Goal: Task Accomplishment & Management: Manage account settings

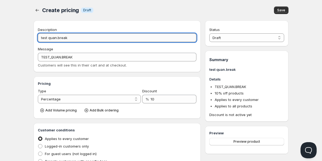
click at [56, 40] on input "test quan.break" at bounding box center [117, 37] width 159 height 9
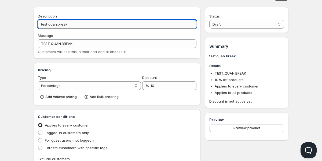
click at [55, 25] on input "test quan.break" at bounding box center [117, 24] width 159 height 9
click at [56, 25] on input "test quan.break" at bounding box center [117, 24] width 159 height 9
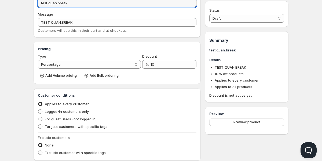
scroll to position [36, 0]
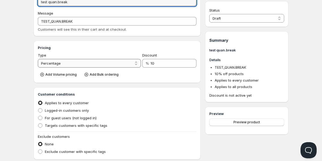
click at [62, 65] on select "Percentage Absolute" at bounding box center [89, 63] width 103 height 9
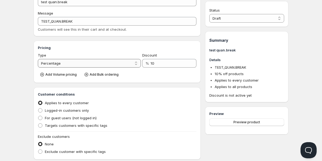
click at [48, 63] on select "Percentage Absolute" at bounding box center [89, 63] width 103 height 9
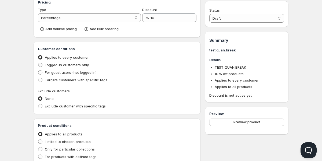
scroll to position [87, 0]
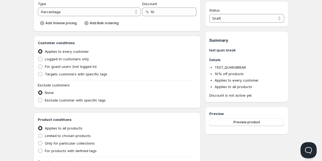
click at [25, 77] on div "Home Pricing Price lists Forms Submissions Settings Features Plans Create prici…" at bounding box center [161, 77] width 322 height 329
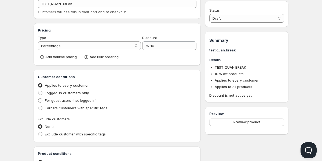
scroll to position [41, 0]
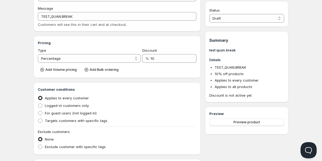
click at [28, 57] on div "Create pricing. This page is ready Create pricing Info Draft Save Description t…" at bounding box center [161, 117] width 268 height 316
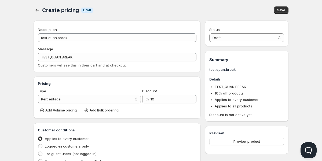
scroll to position [14, 0]
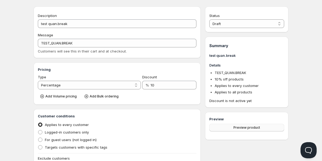
click at [250, 131] on button "Preview product" at bounding box center [247, 128] width 75 height 8
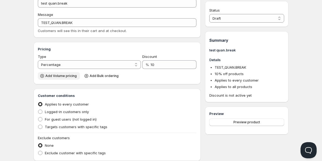
click at [52, 73] on button "Add Volume pricing" at bounding box center [59, 76] width 42 height 8
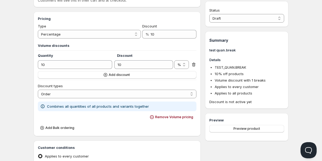
scroll to position [65, 0]
click at [154, 117] on icon "button" at bounding box center [152, 117] width 4 height 4
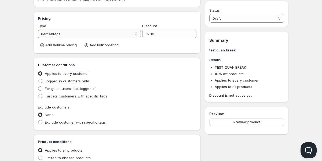
click at [125, 32] on select "Percentage Absolute" at bounding box center [89, 34] width 103 height 9
click at [158, 35] on input "10" at bounding box center [170, 34] width 38 height 9
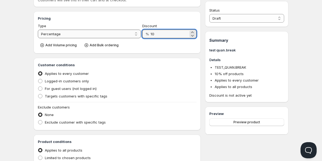
click at [130, 31] on select "Percentage Absolute" at bounding box center [89, 34] width 103 height 9
click at [161, 33] on input "10" at bounding box center [170, 34] width 38 height 9
click at [123, 33] on select "Percentage Absolute" at bounding box center [89, 34] width 103 height 9
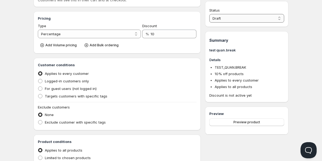
click at [221, 17] on select "Draft Active" at bounding box center [247, 18] width 75 height 9
click at [210, 14] on select "Draft Active" at bounding box center [247, 18] width 75 height 9
click at [220, 17] on select "Draft Active" at bounding box center [247, 18] width 75 height 9
click at [210, 14] on select "Draft Active" at bounding box center [247, 18] width 75 height 9
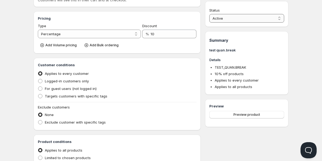
click at [223, 15] on select "Active Draft" at bounding box center [247, 18] width 75 height 9
select select "0"
click at [210, 14] on select "Active Draft" at bounding box center [247, 18] width 75 height 9
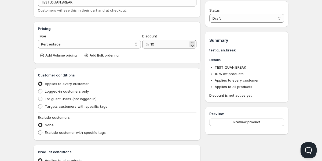
scroll to position [42, 0]
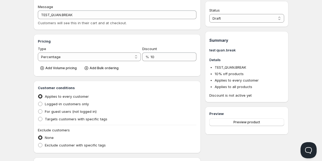
click at [31, 48] on div "Create pricing. This page is ready Create pricing Info Draft Save Description t…" at bounding box center [161, 116] width 268 height 316
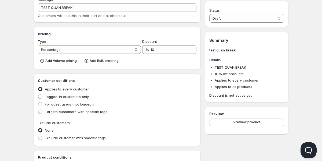
scroll to position [50, 0]
click at [57, 52] on select "Percentage Absolute" at bounding box center [89, 49] width 103 height 9
select select "2"
click at [38, 45] on select "Percentage Absolute" at bounding box center [89, 49] width 103 height 9
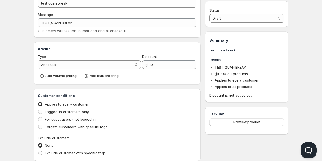
scroll to position [53, 0]
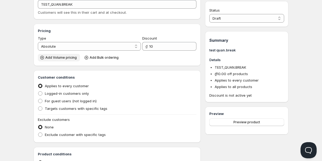
click at [58, 58] on span "Add Volume pricing" at bounding box center [60, 57] width 31 height 4
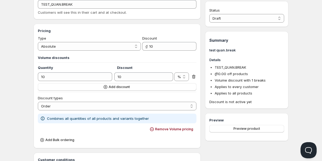
scroll to position [60, 0]
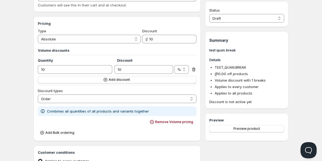
click at [59, 74] on div "Volume discounts Quantity Discount 10 10 % ₫ % Add discount" at bounding box center [117, 66] width 159 height 36
click at [60, 63] on div "Volume discounts Quantity Discount 10 10 % ₫ % Add discount" at bounding box center [117, 66] width 159 height 36
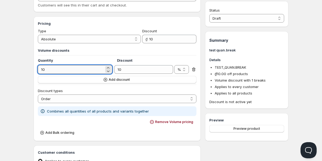
click at [61, 72] on input "10" at bounding box center [71, 69] width 66 height 9
click at [109, 72] on icon at bounding box center [108, 70] width 5 height 5
click at [109, 69] on icon at bounding box center [108, 70] width 5 height 5
click at [109, 68] on icon at bounding box center [108, 70] width 5 height 5
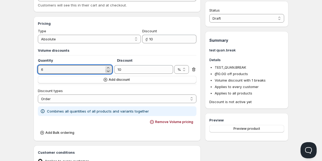
click at [109, 68] on icon at bounding box center [108, 70] width 5 height 5
type input "5"
click at [127, 91] on div "Discount types" at bounding box center [117, 90] width 159 height 5
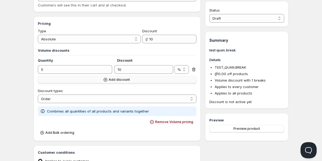
click at [118, 81] on span "Add discount" at bounding box center [119, 79] width 21 height 4
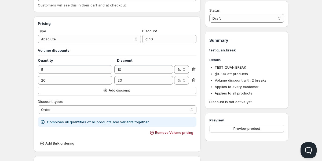
click at [194, 80] on icon at bounding box center [193, 79] width 5 height 5
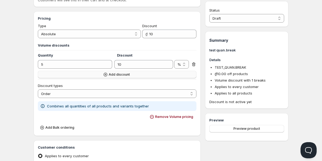
scroll to position [66, 0]
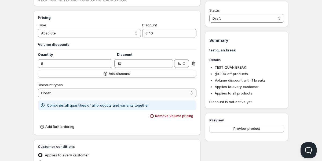
click at [114, 89] on select "Order Product Variant Item" at bounding box center [117, 92] width 159 height 9
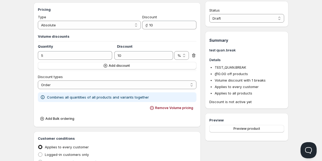
scroll to position [75, 0]
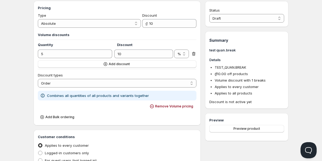
click at [43, 95] on icon at bounding box center [42, 95] width 5 height 5
click at [43, 95] on icon at bounding box center [42, 95] width 1 height 1
click at [38, 96] on div "Combines all quantities of all products and variants together" at bounding box center [117, 96] width 159 height 10
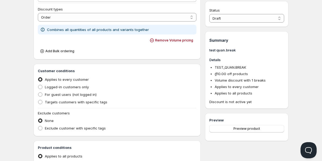
scroll to position [143, 0]
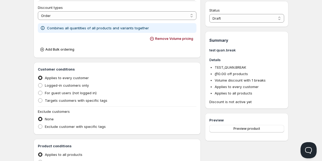
click at [35, 96] on div "Customer conditions Applies to every customer Logged-in customers only For gues…" at bounding box center [117, 98] width 167 height 72
click at [24, 73] on div "Home Pricing Price lists Forms Submissions Settings Features Plans Create prici…" at bounding box center [161, 62] width 322 height 411
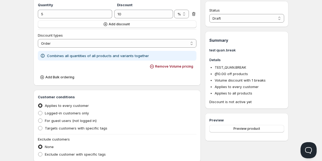
scroll to position [108, 0]
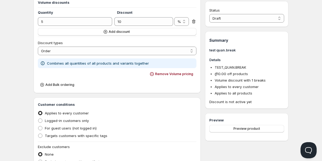
click at [42, 61] on icon at bounding box center [43, 63] width 4 height 4
click at [42, 63] on icon at bounding box center [42, 62] width 5 height 5
click at [49, 82] on span "Add Bulk ordering" at bounding box center [59, 84] width 29 height 4
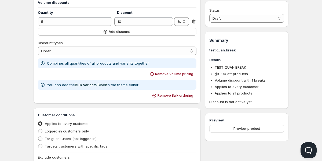
scroll to position [116, 0]
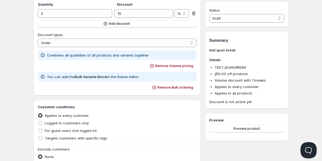
click at [22, 60] on div "Home Pricing Price lists Forms Submissions Settings Features Plans Create prici…" at bounding box center [161, 95] width 322 height 422
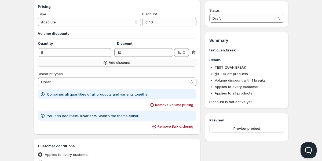
scroll to position [93, 0]
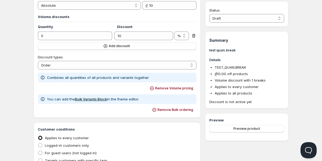
click at [75, 97] on link "Bulk Variants Block" at bounding box center [91, 99] width 32 height 4
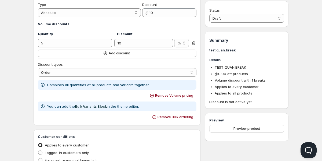
scroll to position [85, 0]
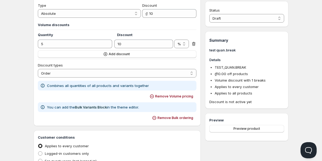
click at [43, 88] on icon at bounding box center [42, 85] width 5 height 5
click at [48, 78] on div "Discount types Order Product Variant Item Order" at bounding box center [117, 69] width 159 height 21
click at [51, 71] on select "Order Product Variant Item" at bounding box center [117, 73] width 159 height 9
click at [46, 73] on select "Order Product Variant Item" at bounding box center [117, 73] width 159 height 9
click at [38, 69] on select "Order Product Variant Item" at bounding box center [117, 73] width 159 height 9
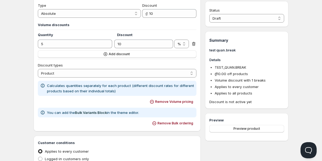
click at [59, 85] on p "Calculates quantities separately for each product (different discount rates for…" at bounding box center [120, 88] width 147 height 11
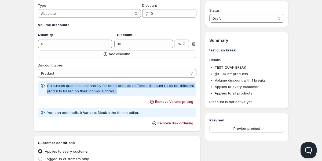
click at [59, 85] on p "Calculates quantities separately for each product (different discount rates for…" at bounding box center [120, 88] width 147 height 11
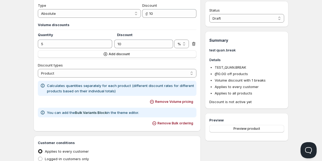
click at [48, 91] on p "Calculates quantities separately for each product (different discount rates for…" at bounding box center [120, 88] width 147 height 11
click at [106, 76] on select "Order Product Variant Item" at bounding box center [117, 73] width 159 height 9
click at [38, 69] on select "Order Product Variant Item" at bounding box center [117, 73] width 159 height 9
click at [99, 71] on select "Order Product Variant Item" at bounding box center [117, 73] width 159 height 9
click at [38, 69] on select "Order Product Variant Item" at bounding box center [117, 73] width 159 height 9
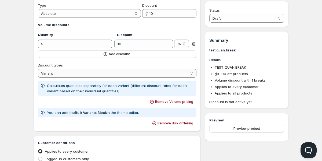
click at [115, 72] on select "Order Product Variant Item" at bounding box center [117, 73] width 159 height 9
click at [38, 69] on select "Order Product Variant Item" at bounding box center [117, 73] width 159 height 9
click at [93, 71] on select "Order Product Variant Item" at bounding box center [117, 73] width 159 height 9
click at [38, 69] on select "Order Product Variant Item" at bounding box center [117, 73] width 159 height 9
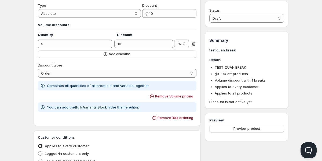
click at [38, 69] on select "Order Product Variant Item" at bounding box center [117, 73] width 159 height 9
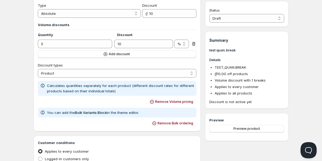
scroll to position [95, 0]
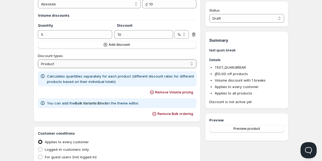
click at [99, 66] on select "Order Product Variant Item" at bounding box center [117, 63] width 159 height 9
click at [38, 59] on select "Order Product Variant Item" at bounding box center [117, 63] width 159 height 9
click at [98, 62] on select "Order Product Variant Item" at bounding box center [117, 63] width 159 height 9
select select "2"
click at [38, 59] on select "Order Product Variant Item" at bounding box center [117, 63] width 159 height 9
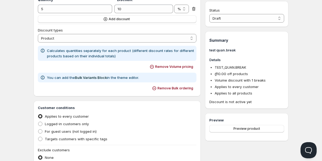
scroll to position [195, 0]
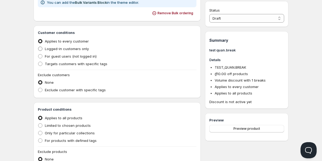
click at [52, 51] on span "Logged-in customers only" at bounding box center [67, 48] width 44 height 5
click at [38, 47] on input "Logged-in customers only" at bounding box center [38, 46] width 0 height 0
radio input "true"
click at [50, 55] on span "For guest users (not logged in)" at bounding box center [71, 56] width 52 height 4
click at [38, 54] on input "For guest users (not logged in)" at bounding box center [38, 54] width 0 height 0
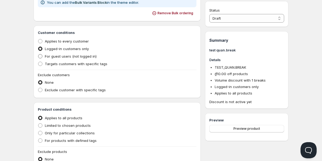
radio input "true"
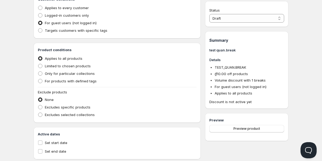
scroll to position [240, 0]
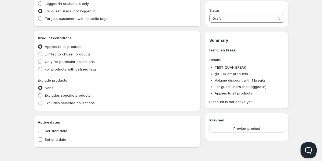
click at [47, 96] on span "Excludes specific products" at bounding box center [68, 95] width 46 height 4
click at [38, 93] on input "Excludes specific products" at bounding box center [38, 93] width 0 height 0
radio input "true"
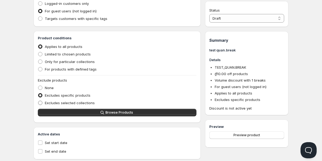
click at [48, 102] on span "Excludes selected collections" at bounding box center [70, 102] width 50 height 4
click at [38, 101] on input "Excludes selected collections" at bounding box center [38, 100] width 0 height 0
radio input "true"
click at [52, 96] on span "Excludes specific products" at bounding box center [68, 95] width 46 height 4
click at [38, 93] on input "Excludes specific products" at bounding box center [38, 93] width 0 height 0
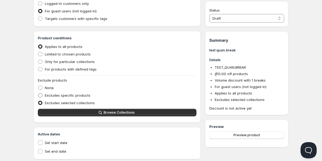
radio input "true"
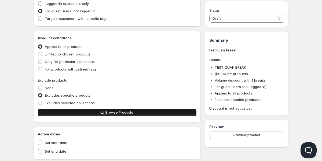
click at [61, 110] on button "Browse Products" at bounding box center [117, 113] width 159 height 8
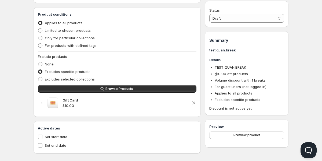
scroll to position [270, 0]
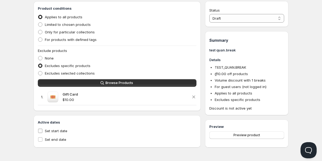
click at [40, 132] on input "Set start date" at bounding box center [40, 130] width 4 height 4
checkbox input "true"
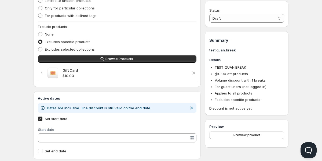
scroll to position [305, 0]
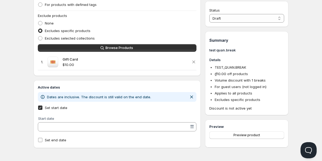
click at [40, 140] on input "Set end date" at bounding box center [40, 140] width 4 height 4
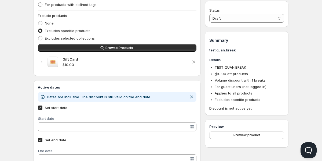
scroll to position [326, 0]
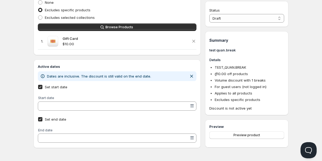
click at [42, 119] on input "Set end date" at bounding box center [40, 119] width 4 height 4
checkbox input "false"
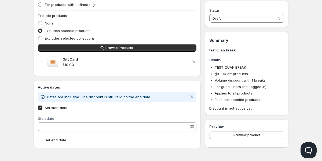
click at [38, 110] on label "Set start date" at bounding box center [117, 108] width 159 height 8
click at [38, 110] on input "Set start date" at bounding box center [40, 107] width 4 height 4
checkbox input "false"
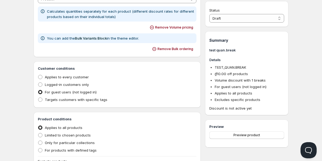
scroll to position [162, 0]
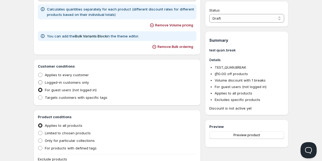
click at [50, 82] on span "Logged-in customers only" at bounding box center [67, 82] width 44 height 4
click at [38, 80] on input "Logged-in customers only" at bounding box center [38, 80] width 0 height 0
radio input "true"
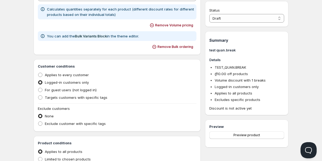
click at [27, 100] on div "Create pricing. This page is ready Create pricing Info Draft Save Description t…" at bounding box center [161, 59] width 268 height 443
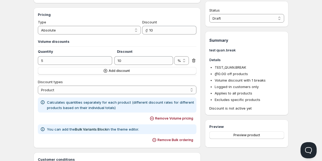
scroll to position [74, 0]
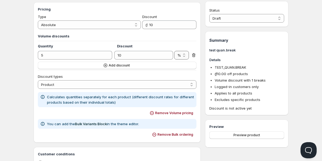
click at [182, 57] on select "% ₫" at bounding box center [181, 55] width 15 height 9
click at [174, 51] on select "% ₫" at bounding box center [181, 55] width 15 height 9
click at [112, 67] on button "Add discount" at bounding box center [117, 66] width 159 height 8
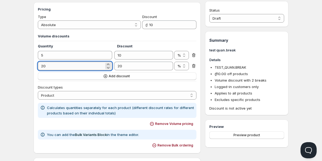
click at [86, 66] on input "20" at bounding box center [71, 66] width 66 height 9
type input "10"
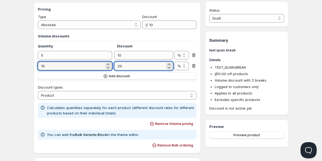
click at [135, 69] on input "20" at bounding box center [139, 66] width 51 height 9
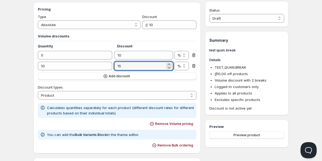
type input "15"
click at [27, 78] on div "Home Pricing Price lists Forms Submissions Settings Features Plans Create prici…" at bounding box center [161, 159] width 322 height 467
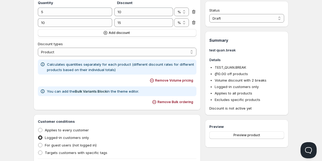
scroll to position [107, 0]
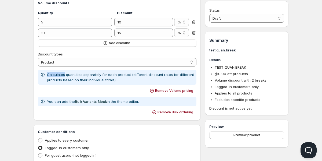
drag, startPoint x: 47, startPoint y: 75, endPoint x: 73, endPoint y: 75, distance: 26.1
click at [73, 75] on p "Calculates quantities separately for each product (different discount rates for…" at bounding box center [120, 77] width 147 height 11
click at [41, 73] on icon at bounding box center [43, 75] width 4 height 4
drag, startPoint x: 46, startPoint y: 74, endPoint x: 129, endPoint y: 75, distance: 83.0
click at [130, 75] on div "Calculates quantities separately for each product (different discount rates for…" at bounding box center [117, 77] width 154 height 11
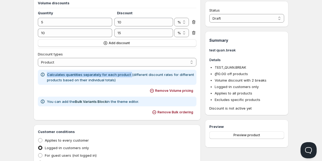
copy p "Calculates quantities separately for each product"
click at [59, 69] on div "Discount types Order Product Variant Item Product" at bounding box center [117, 58] width 159 height 21
click at [61, 66] on select "Order Product Variant Item" at bounding box center [117, 62] width 159 height 9
click at [38, 58] on select "Order Product Variant Item" at bounding box center [117, 62] width 159 height 9
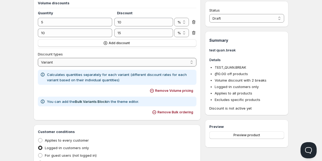
click at [59, 63] on select "Order Product Variant Item" at bounding box center [117, 62] width 159 height 9
click at [57, 55] on span "Discount types" at bounding box center [50, 54] width 25 height 4
click at [57, 58] on select "Order Product Variant Item" at bounding box center [117, 62] width 159 height 9
click at [57, 59] on select "Order Product Variant Item" at bounding box center [117, 62] width 159 height 9
click at [38, 58] on select "Order Product Variant Item" at bounding box center [117, 62] width 159 height 9
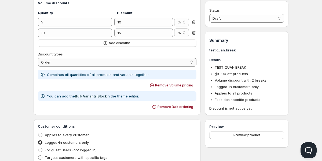
click at [48, 59] on select "Order Product Variant Item" at bounding box center [117, 62] width 159 height 9
select select "4"
click at [38, 58] on select "Order Product Variant Item" at bounding box center [117, 62] width 159 height 9
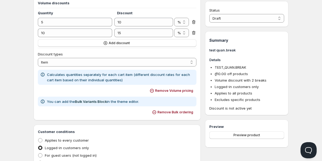
click at [26, 80] on div "Home Pricing Price lists Forms Submissions Settings Features Plans Create prici…" at bounding box center [161, 126] width 322 height 467
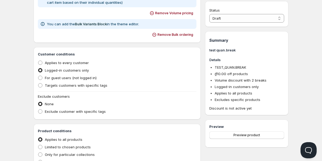
scroll to position [194, 0]
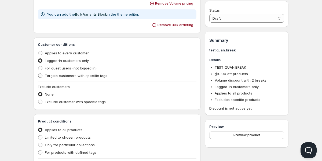
click at [55, 75] on span "Targets customers with specific tags" at bounding box center [76, 75] width 63 height 4
click at [38, 74] on input "Targets customers with specific tags" at bounding box center [38, 73] width 0 height 0
radio input "true"
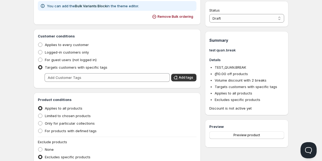
scroll to position [204, 0]
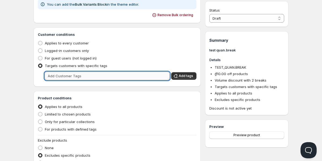
click at [111, 79] on input "text" at bounding box center [107, 75] width 125 height 9
click at [117, 78] on input "text" at bounding box center [107, 75] width 125 height 9
click at [149, 78] on input "text" at bounding box center [107, 75] width 125 height 9
type input "cus.tag.1"
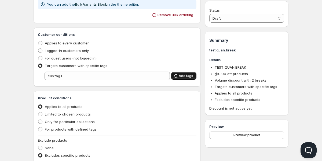
click at [191, 74] on span "Add tags" at bounding box center [186, 76] width 15 height 4
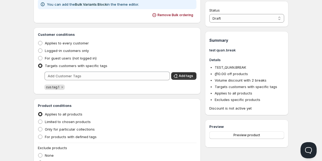
click at [37, 84] on div "Customer conditions Applies to every customer Logged-in customers only For gues…" at bounding box center [117, 60] width 167 height 67
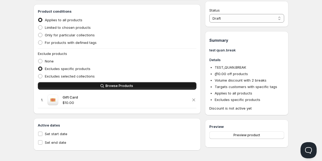
scroll to position [301, 0]
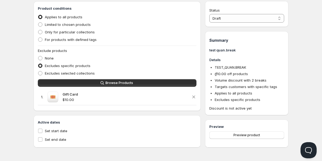
click at [35, 126] on div "Active dates Set start date Set end date" at bounding box center [117, 131] width 167 height 32
click at [36, 126] on div "Active dates Set start date Set end date" at bounding box center [117, 131] width 167 height 32
click at [40, 131] on input "Set start date" at bounding box center [40, 130] width 4 height 4
checkbox input "true"
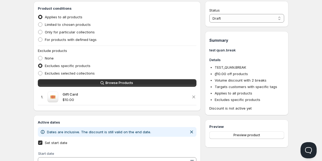
scroll to position [336, 0]
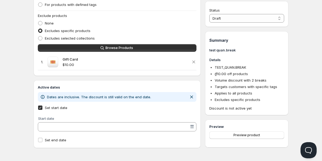
click at [52, 125] on input "Start date" at bounding box center [114, 126] width 150 height 9
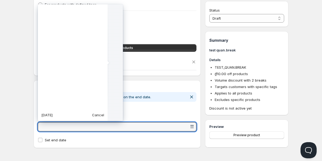
scroll to position [134334, 0]
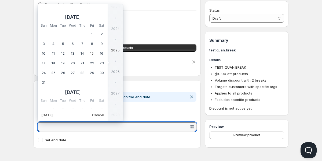
click at [52, 125] on input "Start date" at bounding box center [114, 126] width 150 height 9
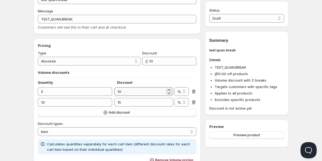
scroll to position [75, 0]
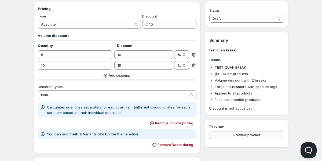
click at [217, 136] on button "Preview product" at bounding box center [247, 135] width 75 height 8
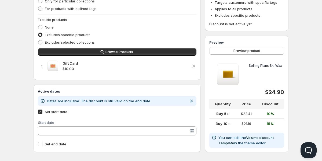
scroll to position [336, 0]
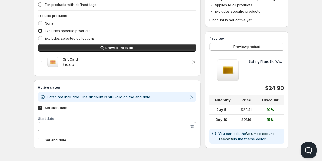
click at [214, 133] on icon at bounding box center [214, 133] width 5 height 5
click at [224, 139] on link "Volume discount Template" at bounding box center [246, 136] width 55 height 10
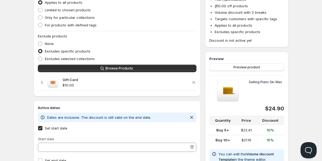
scroll to position [299, 0]
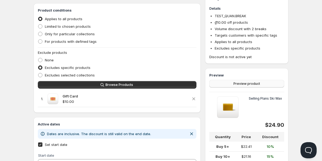
click at [244, 85] on span "Preview product" at bounding box center [247, 83] width 27 height 4
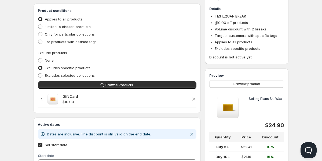
scroll to position [298, 0]
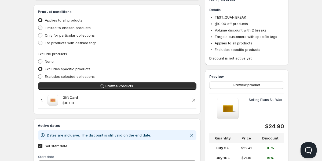
click at [42, 28] on span at bounding box center [40, 27] width 5 height 5
click at [38, 26] on input "Limited to chosen products" at bounding box center [38, 26] width 0 height 0
radio input "true"
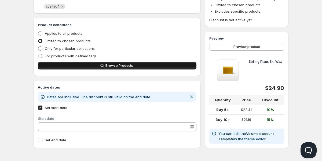
click at [66, 66] on button "Browse Products" at bounding box center [117, 66] width 159 height 8
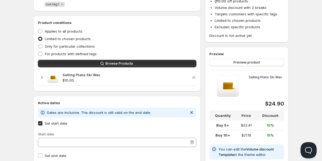
scroll to position [302, 0]
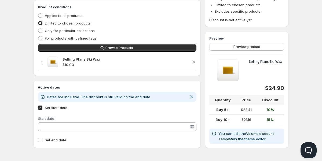
click at [127, 96] on span "Dates are inclusive. The discount is still valid on the end date." at bounding box center [99, 97] width 104 height 4
click at [43, 106] on label "Set start date" at bounding box center [117, 108] width 159 height 8
click at [42, 106] on input "Set start date" at bounding box center [40, 107] width 4 height 4
checkbox input "false"
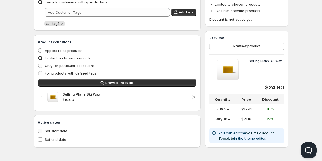
scroll to position [268, 0]
click at [251, 132] on link "Volume discount Template" at bounding box center [246, 136] width 55 height 10
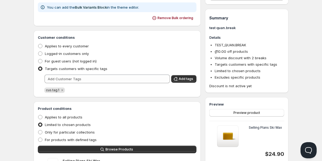
scroll to position [236, 0]
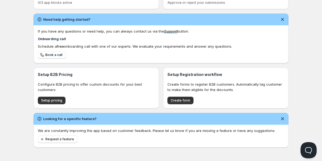
scroll to position [147, 0]
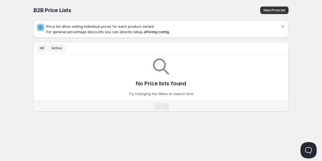
click at [55, 51] on button "Active" at bounding box center [56, 48] width 17 height 8
click at [44, 51] on button "All" at bounding box center [42, 48] width 10 height 8
click at [55, 51] on button "Active" at bounding box center [56, 48] width 17 height 8
click at [38, 51] on button "All" at bounding box center [42, 48] width 10 height 8
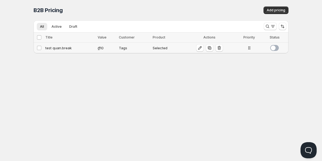
click at [276, 51] on td at bounding box center [276, 47] width 26 height 11
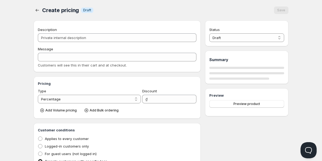
type input "test quan.break"
type input "TEST_QUAN.BREAK"
select select "2"
type input "10"
radio input "true"
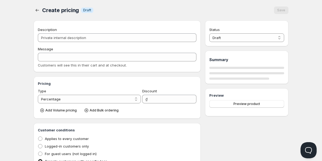
radio input "true"
select select "4"
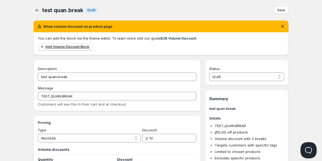
click at [55, 47] on span "Add Volume Discount Block" at bounding box center [67, 47] width 44 height 4
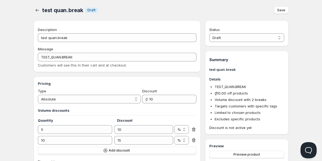
scroll to position [268, 0]
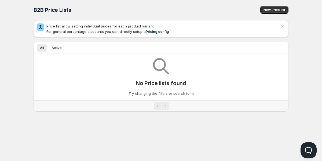
scroll to position [0, 0]
click at [53, 46] on span "Active" at bounding box center [57, 48] width 10 height 4
click at [42, 48] on span "All" at bounding box center [42, 48] width 4 height 4
click at [265, 12] on span "New Price list" at bounding box center [275, 10] width 22 height 4
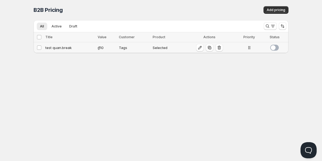
click at [275, 46] on span at bounding box center [275, 48] width 9 height 6
click at [149, 111] on div "Home Pricing Price lists Forms Submissions Settings Features Plans B2B Pricing.…" at bounding box center [161, 80] width 322 height 161
click at [40, 103] on div "Home Pricing Price lists Forms Submissions Settings Features Plans B2B Pricing.…" at bounding box center [161, 80] width 322 height 161
click at [35, 96] on div "Home Pricing Price lists Forms Submissions Settings Features Plans B2B Pricing.…" at bounding box center [161, 80] width 322 height 161
click at [208, 48] on icon "button" at bounding box center [209, 47] width 5 height 5
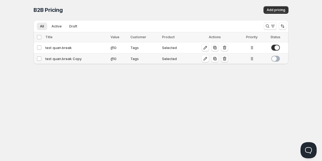
click at [224, 59] on icon "button" at bounding box center [224, 58] width 5 height 5
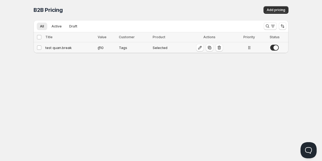
click at [123, 48] on div "Tags" at bounding box center [134, 47] width 31 height 5
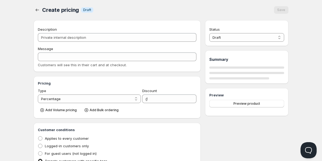
type input "test quan.break"
type input "TEST_QUAN.BREAK"
select select "2"
type input "10"
radio input "true"
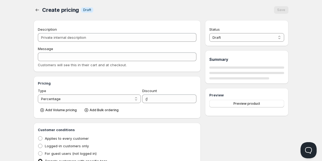
radio input "true"
select select "1"
select select "4"
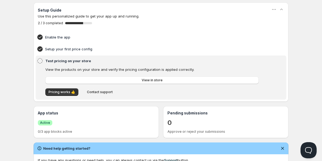
scroll to position [41, 0]
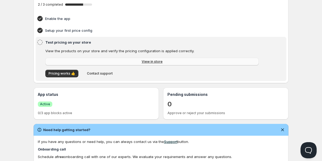
click at [73, 61] on link "View in store" at bounding box center [152, 62] width 214 height 8
click at [69, 71] on span "Pricing works 👍" at bounding box center [62, 73] width 27 height 4
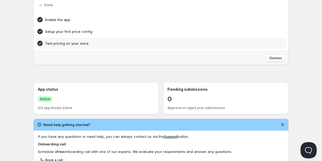
scroll to position [16, 0]
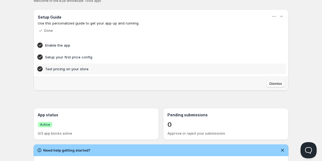
click at [273, 85] on span "Dismiss" at bounding box center [276, 83] width 13 height 4
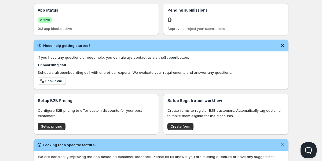
scroll to position [49, 0]
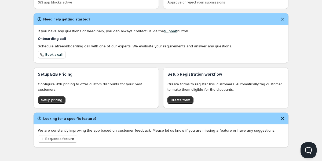
click at [68, 85] on p "Configure B2B pricing to offer custom discounts for your best customers." at bounding box center [96, 86] width 117 height 11
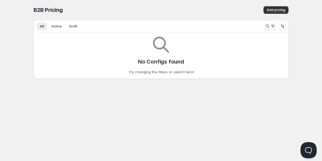
scroll to position [0, 0]
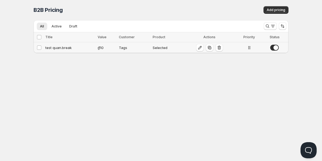
click at [248, 47] on icon at bounding box center [249, 47] width 5 height 5
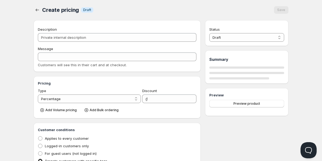
type input "test quan.break"
type input "TEST_QUAN.BREAK"
select select "2"
type input "10"
radio input "true"
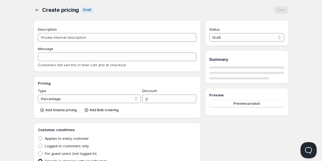
radio input "true"
select select "1"
select select "4"
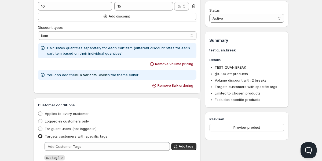
scroll to position [194, 0]
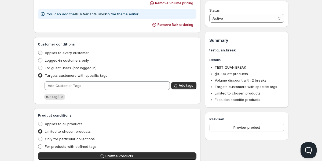
click at [76, 53] on span "Applies to every customer" at bounding box center [67, 53] width 44 height 4
click at [38, 51] on input "Applies to every customer" at bounding box center [38, 51] width 0 height 0
radio input "true"
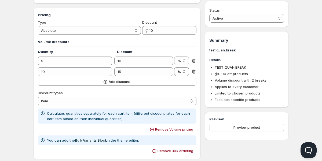
scroll to position [0, 0]
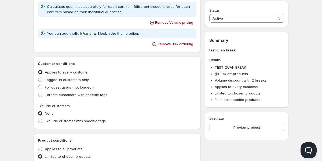
scroll to position [0, 0]
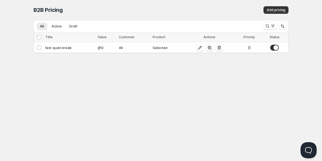
click at [81, 95] on div "Home Pricing Price lists Forms Submissions Settings Features Plans B2B Pricing.…" at bounding box center [161, 80] width 322 height 161
click at [41, 50] on td "Select config" at bounding box center [39, 47] width 10 height 11
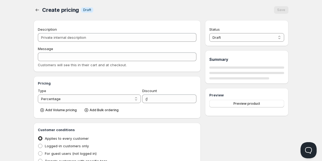
type input "test quan.break"
type input "TEST_QUAN.BREAK"
select select "2"
type input "10"
radio input "true"
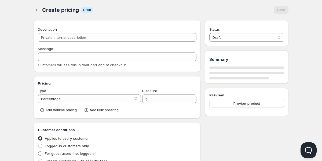
radio input "true"
select select "1"
select select "4"
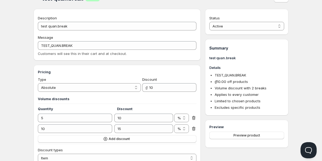
scroll to position [106, 0]
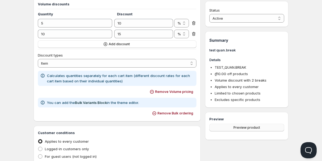
click at [249, 126] on span "Preview product" at bounding box center [247, 127] width 27 height 4
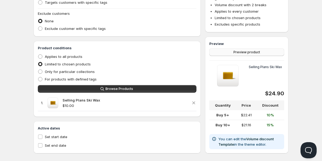
scroll to position [273, 0]
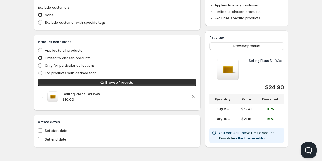
click at [261, 90] on form "$24.90 Quantity Price Discount Buy 5+ $22.41 10% Buy 10+ $21.16 15% You can edi…" at bounding box center [247, 113] width 75 height 58
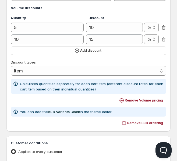
scroll to position [111, 0]
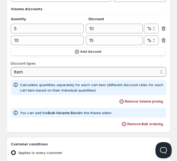
click at [68, 71] on select "Order Product Variant Item" at bounding box center [88, 72] width 155 height 10
click at [11, 67] on select "Order Product Variant Item" at bounding box center [88, 72] width 155 height 10
click at [124, 101] on icon "button" at bounding box center [121, 101] width 5 height 5
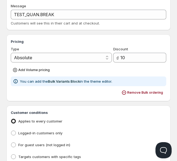
scroll to position [45, 0]
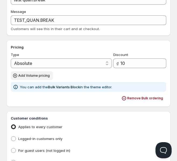
click at [28, 75] on span "Add Volume pricing" at bounding box center [33, 75] width 31 height 4
select select "4"
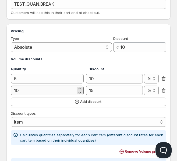
scroll to position [75, 0]
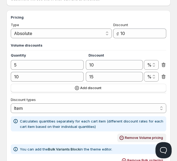
click at [133, 137] on span "Remove Volume pricing" at bounding box center [144, 137] width 38 height 4
